Goal: Find specific page/section: Find specific page/section

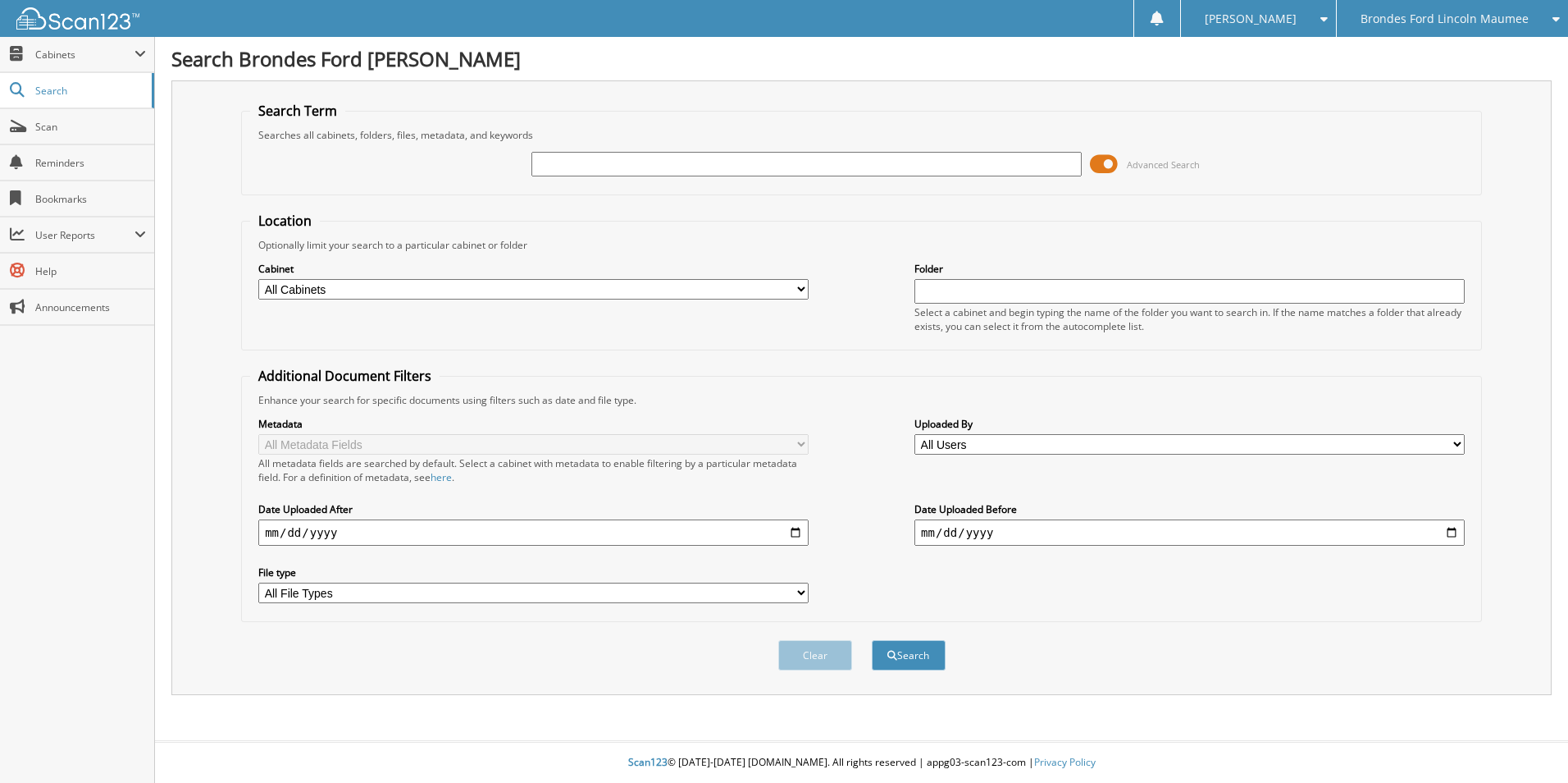
click at [590, 166] on input "text" at bounding box center [807, 164] width 551 height 25
type input "3239"
click at [872, 640] on button "Search" at bounding box center [909, 655] width 74 height 30
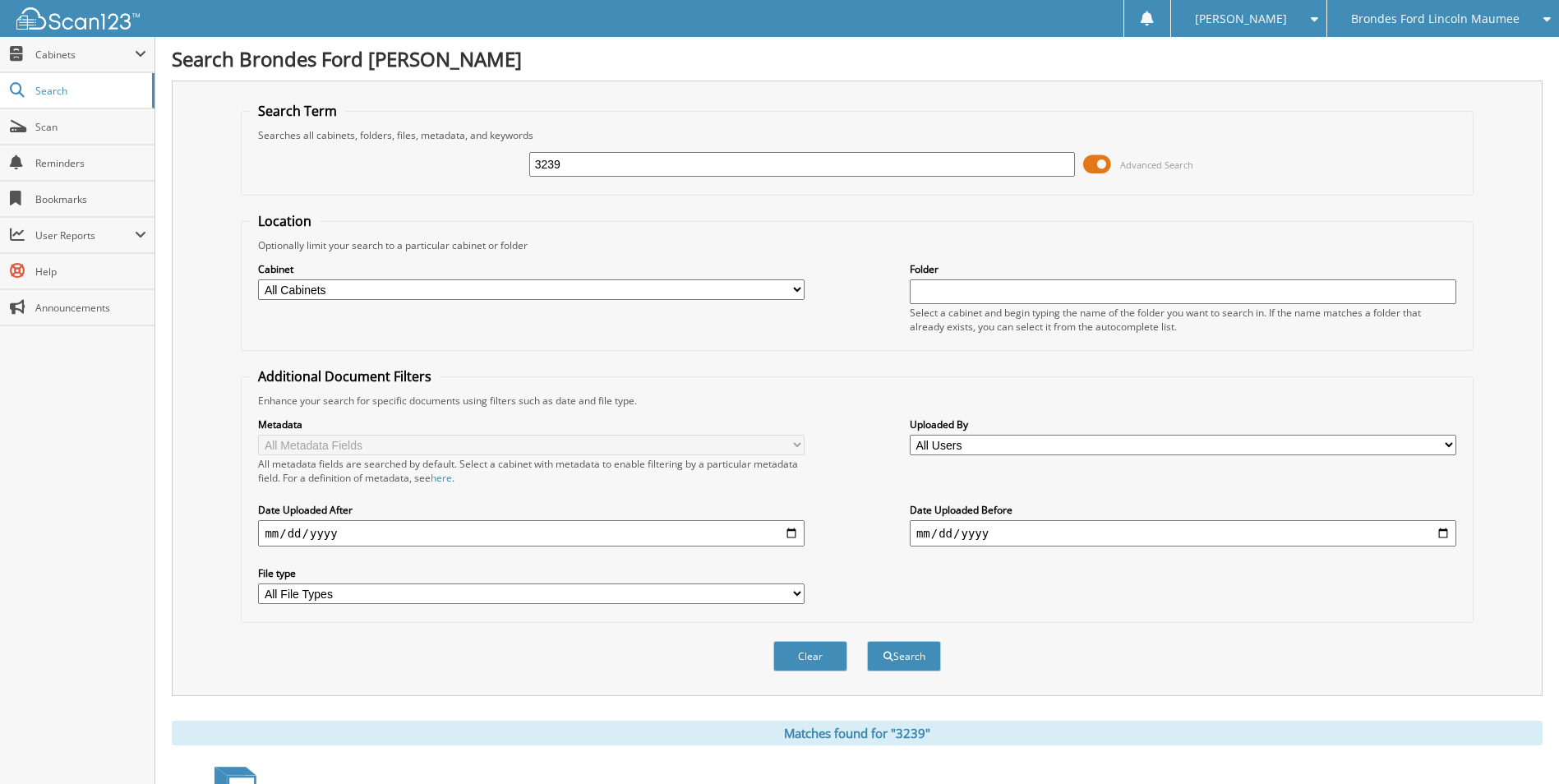
click at [683, 294] on select "All Cabinets ACCOUNTS PAYABLE ACCOUNTS RECEIVABLE BODY SHOP REPAIR CAR DEALS IN…" at bounding box center [531, 290] width 547 height 21
select select "5566"
click at [258, 280] on select "All Cabinets ACCOUNTS PAYABLE ACCOUNTS RECEIVABLE BODY SHOP REPAIR CAR DEALS IN…" at bounding box center [531, 290] width 547 height 21
click at [902, 654] on button "Search" at bounding box center [904, 655] width 74 height 30
click at [694, 295] on select "All Cabinets ACCOUNTS PAYABLE ACCOUNTS RECEIVABLE BODY SHOP REPAIR CAR DEALS IN…" at bounding box center [531, 290] width 547 height 21
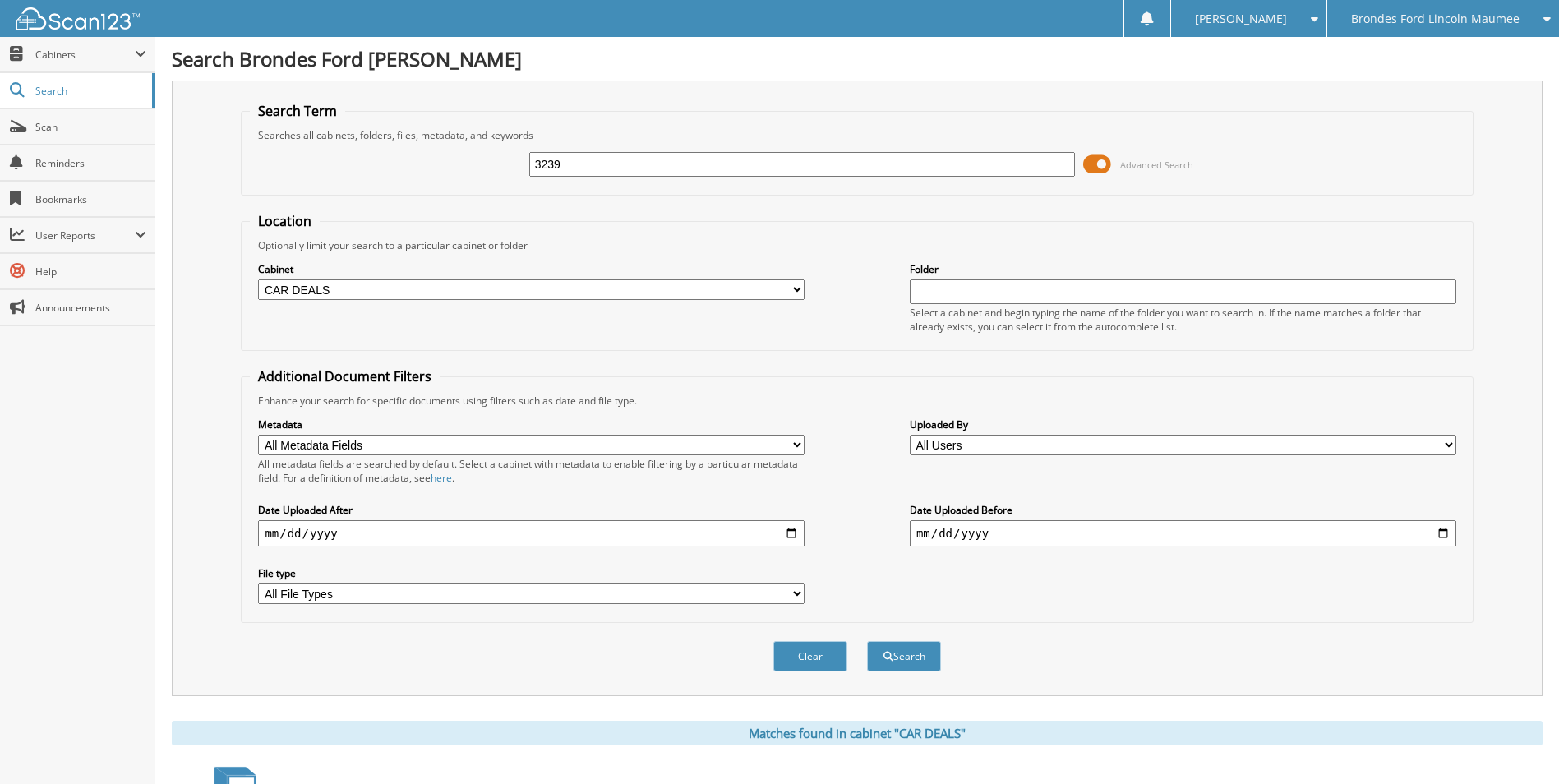
select select "5572"
click at [258, 280] on select "All Cabinets ACCOUNTS PAYABLE ACCOUNTS RECEIVABLE BODY SHOP REPAIR CAR DEALS IN…" at bounding box center [531, 290] width 547 height 21
click at [895, 654] on button "Search" at bounding box center [904, 655] width 74 height 30
click at [74, 230] on span "User Reports" at bounding box center [85, 236] width 99 height 14
click at [74, 272] on span "My Recent Activity" at bounding box center [86, 270] width 121 height 15
